Goal: Task Accomplishment & Management: Complete application form

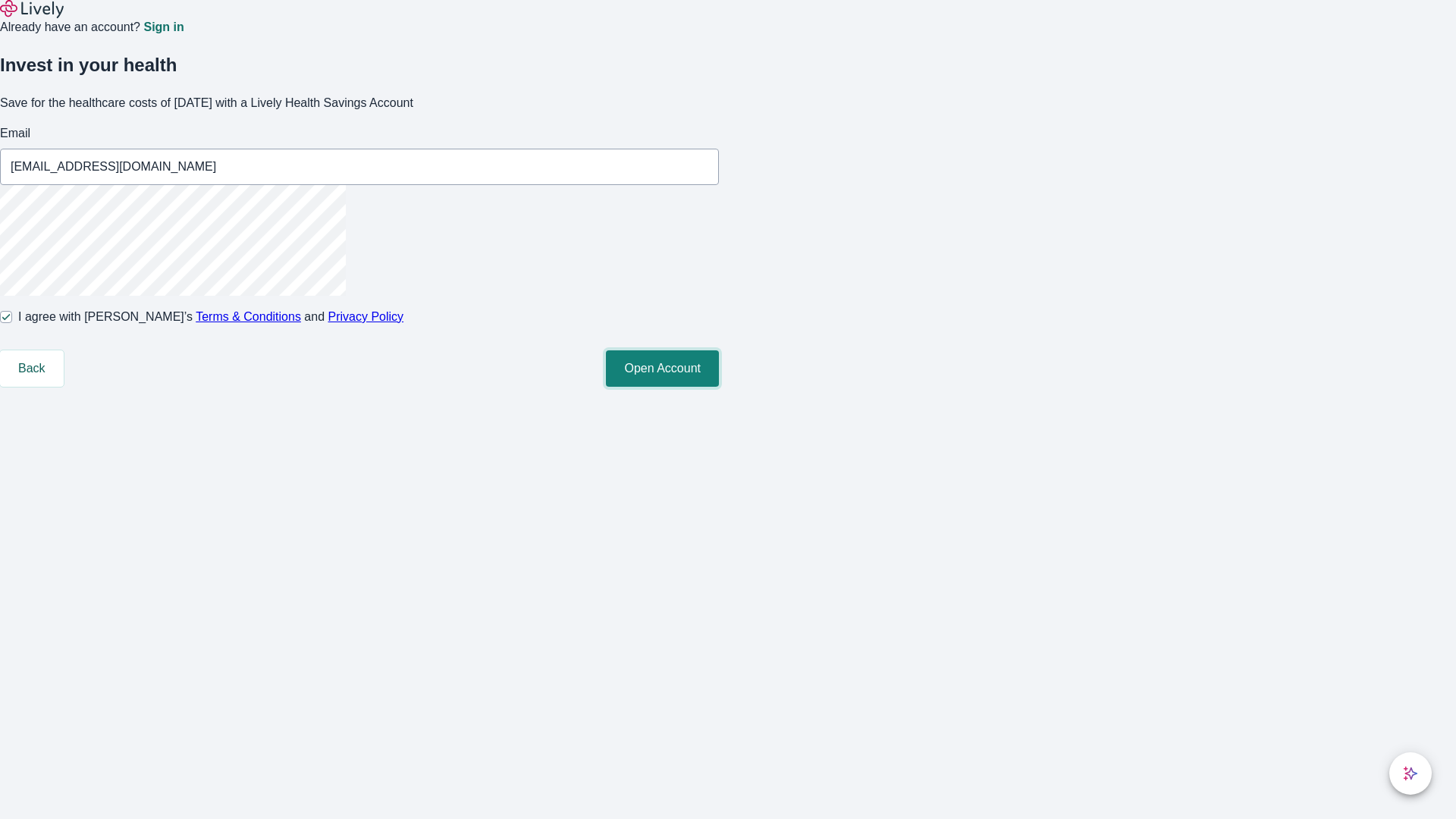
click at [719, 387] on button "Open Account" at bounding box center [662, 368] width 113 height 36
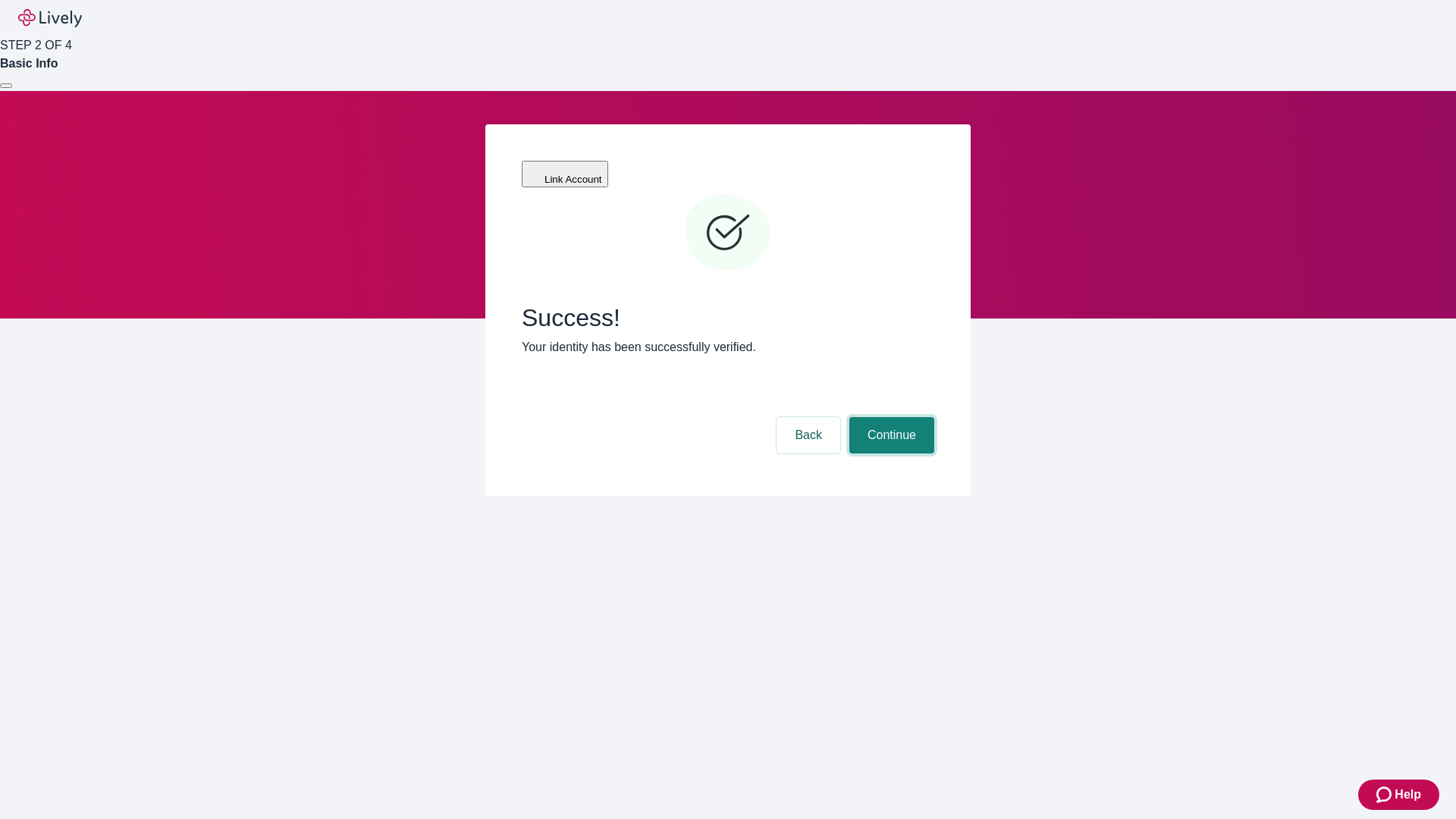
click at [889, 417] on button "Continue" at bounding box center [892, 435] width 85 height 36
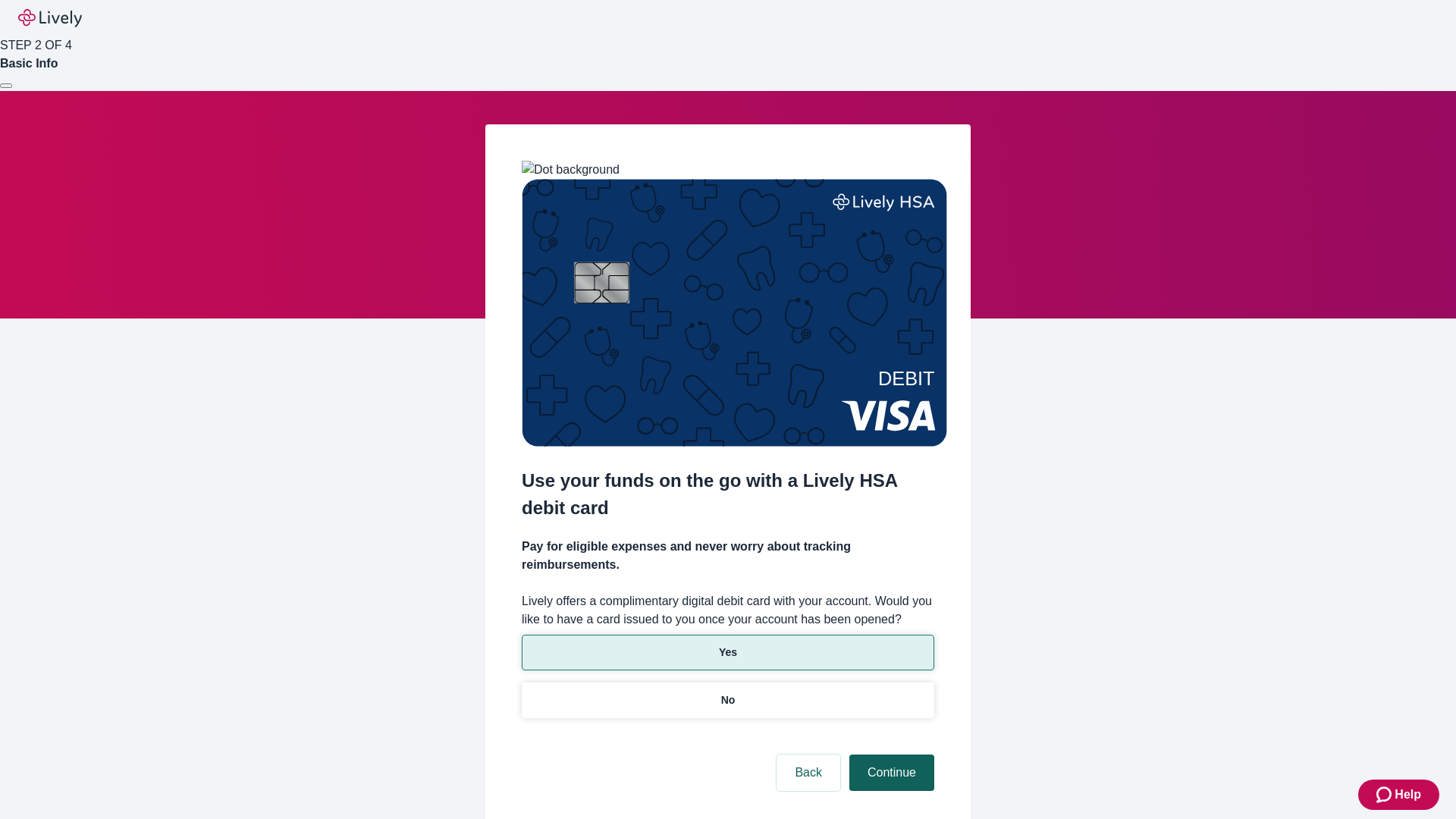
click at [727, 645] on p "Yes" at bounding box center [728, 653] width 18 height 16
click at [889, 755] on button "Continue" at bounding box center [892, 773] width 85 height 36
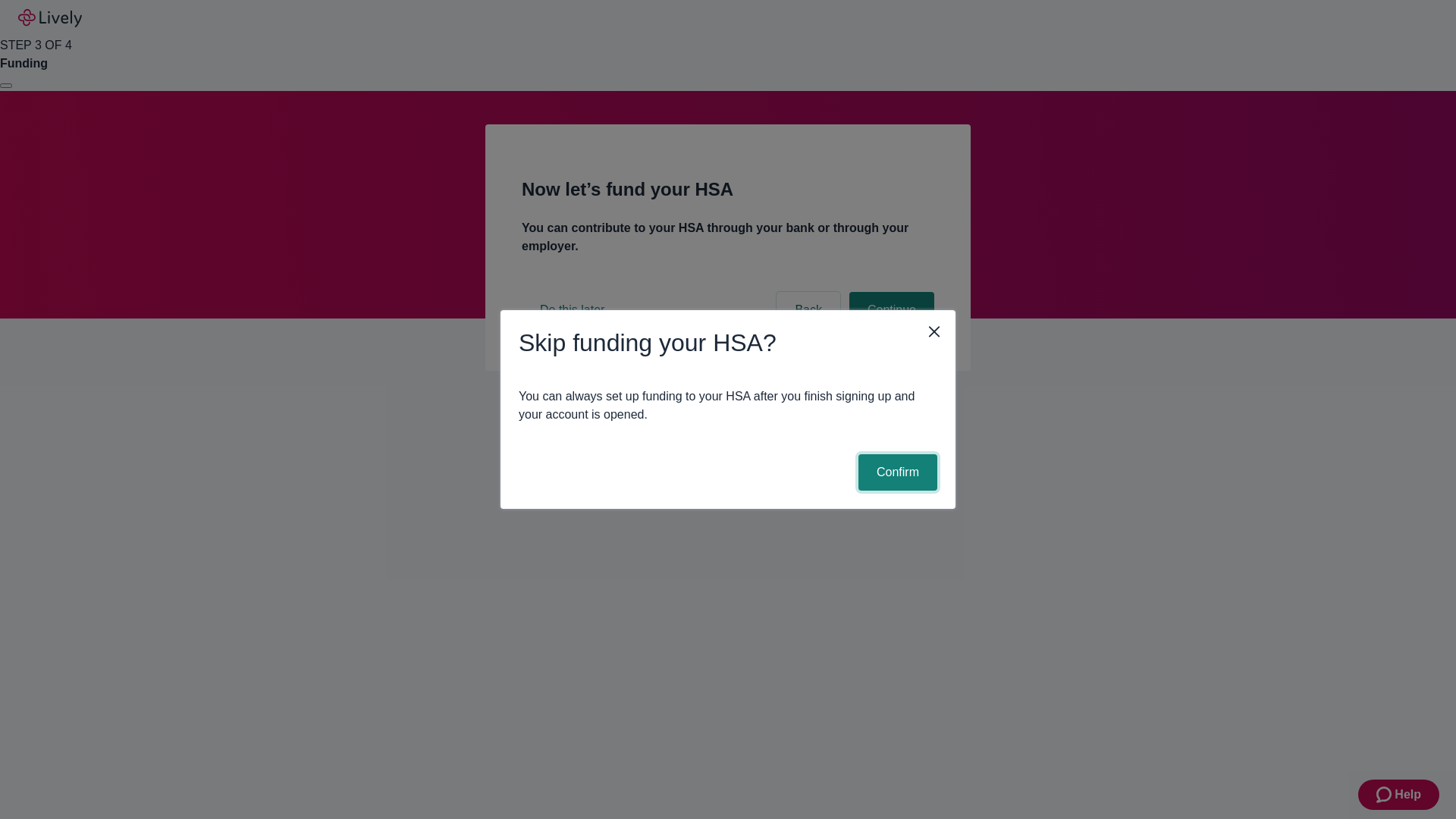
click at [896, 473] on button "Confirm" at bounding box center [898, 472] width 79 height 36
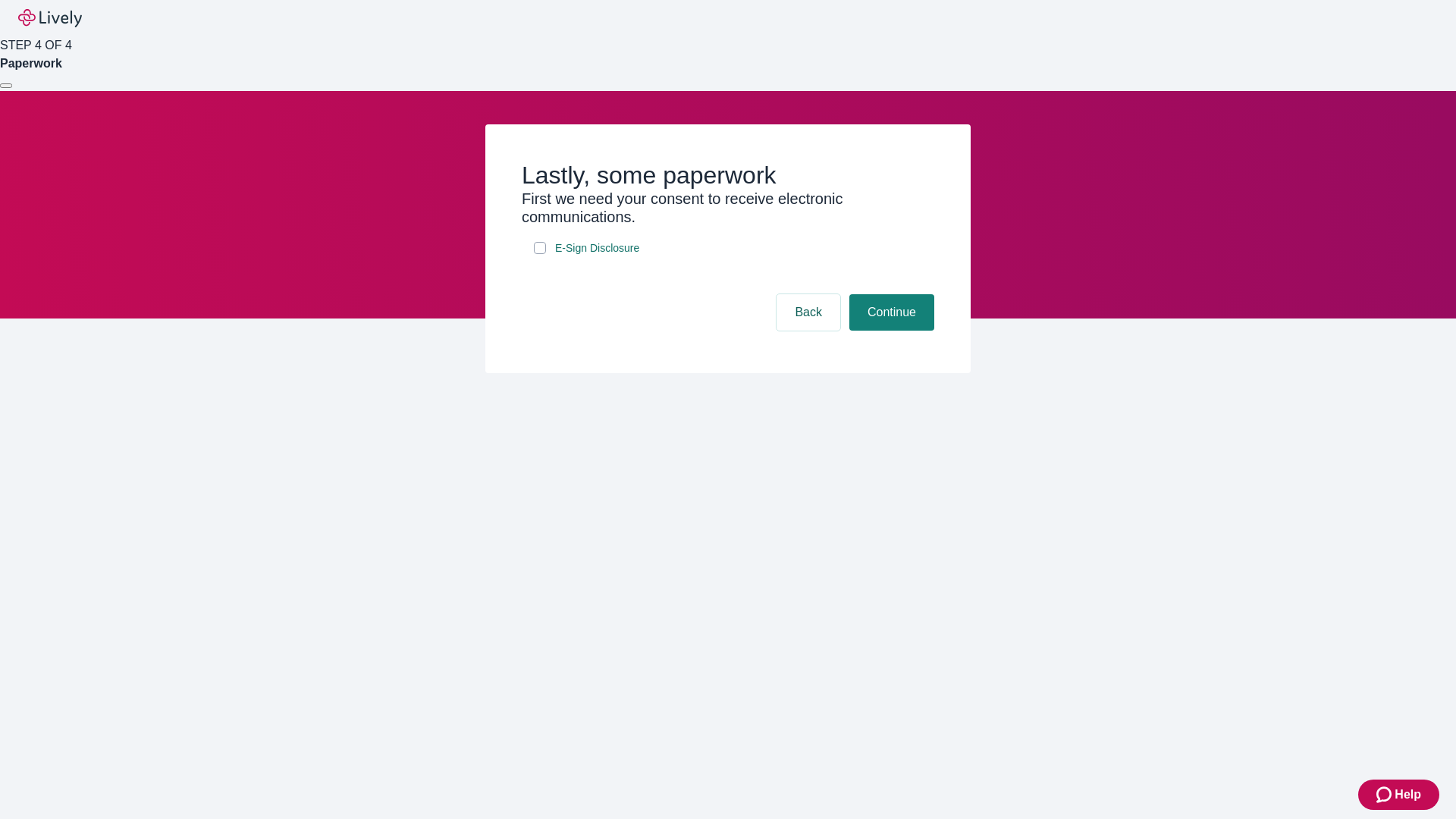
click at [540, 254] on input "E-Sign Disclosure" at bounding box center [540, 248] width 12 height 12
checkbox input "true"
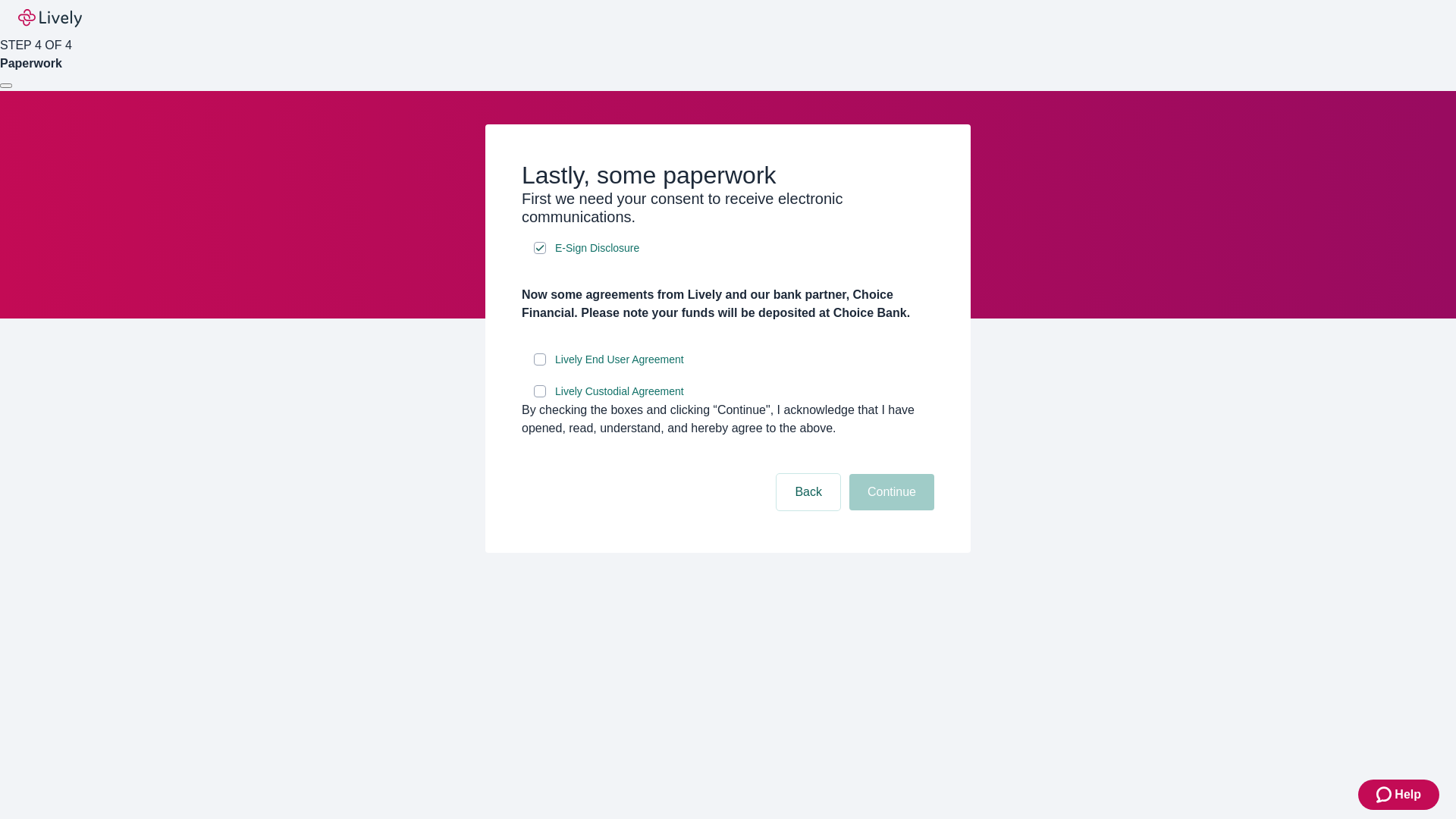
click at [540, 366] on input "Lively End User Agreement" at bounding box center [540, 359] width 12 height 12
checkbox input "true"
click at [540, 398] on input "Lively Custodial Agreement" at bounding box center [540, 391] width 12 height 12
checkbox input "true"
click at [889, 510] on button "Continue" at bounding box center [892, 492] width 85 height 36
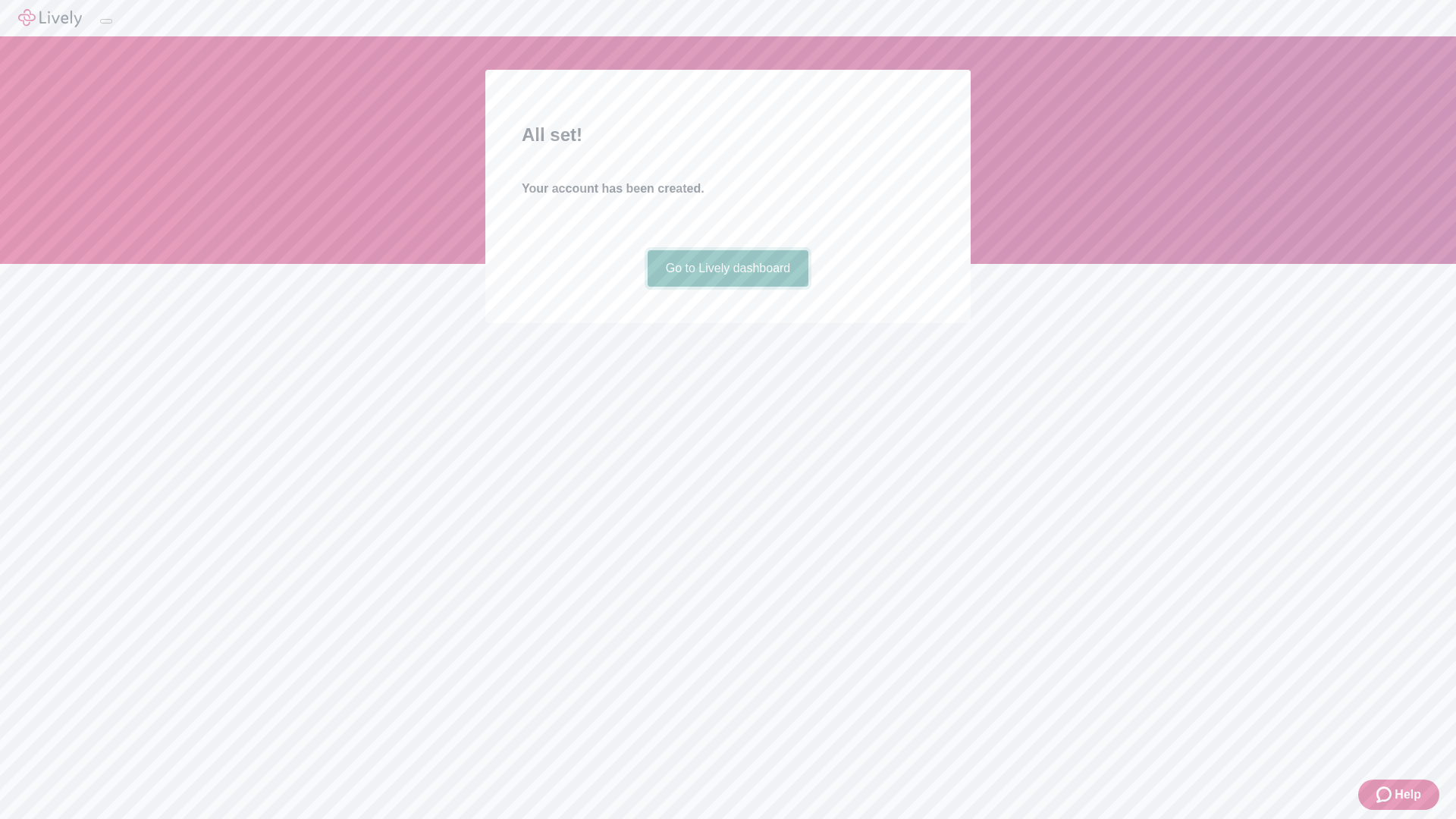
click at [727, 287] on link "Go to Lively dashboard" at bounding box center [729, 268] width 161 height 36
